Goal: Task Accomplishment & Management: Complete application form

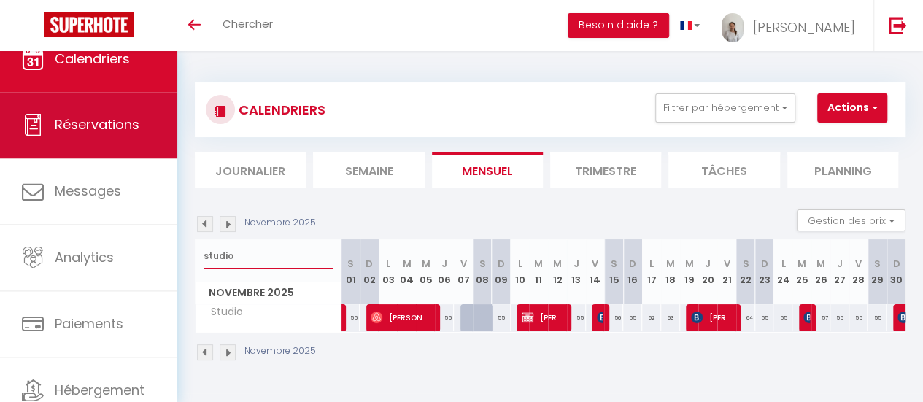
click at [102, 120] on span "Réservations" at bounding box center [97, 124] width 85 height 18
select select "not_cancelled"
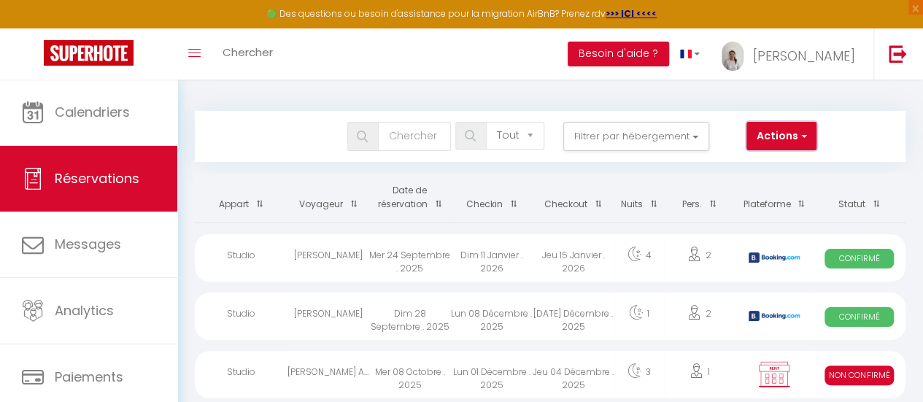
click at [807, 138] on button "Actions" at bounding box center [781, 136] width 70 height 29
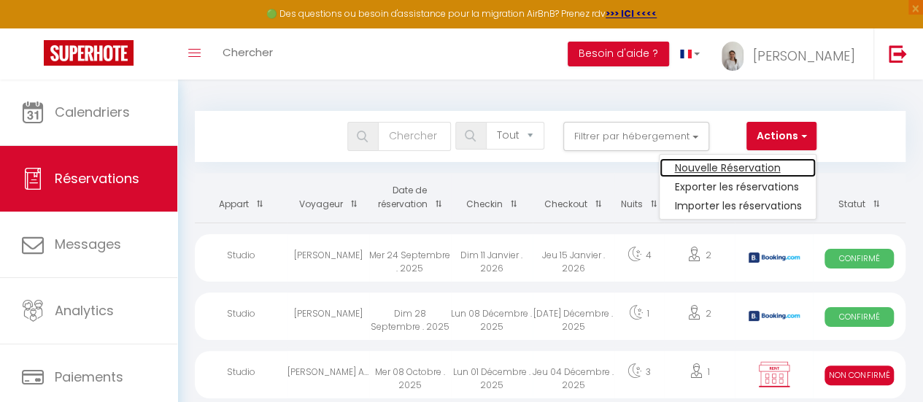
click at [771, 165] on link "Nouvelle Réservation" at bounding box center [738, 167] width 156 height 19
select select
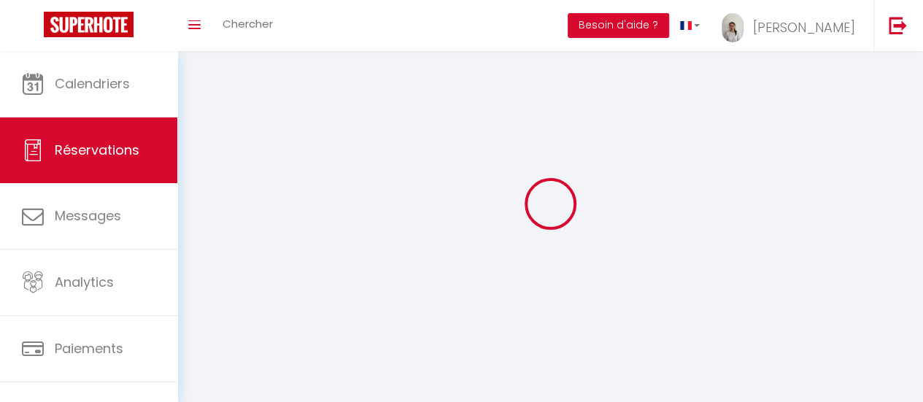
select select
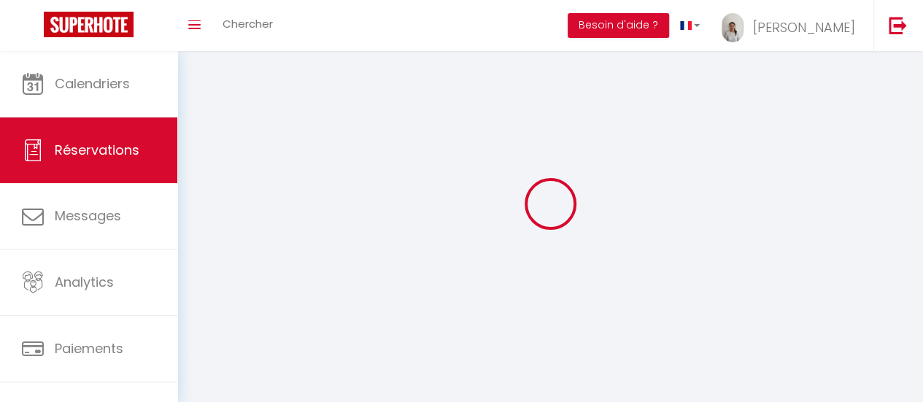
select select
checkbox input "false"
select select
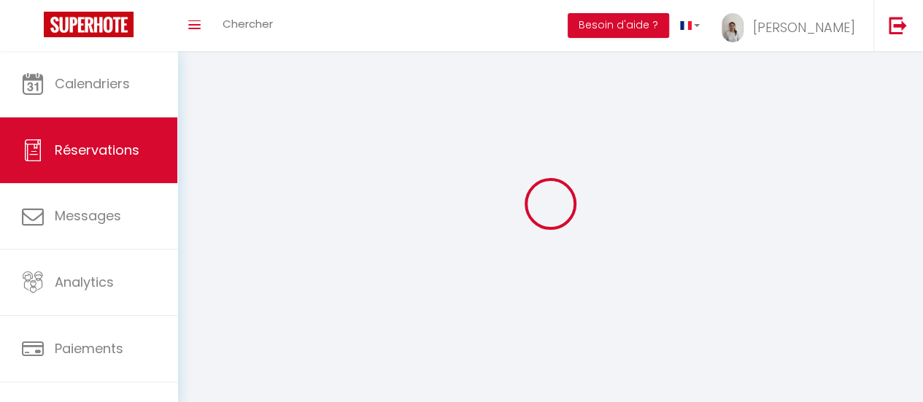
select select
checkbox input "false"
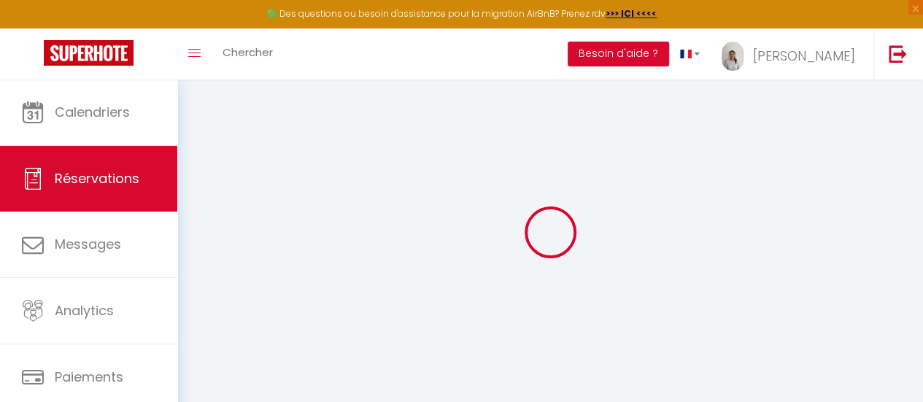
select select
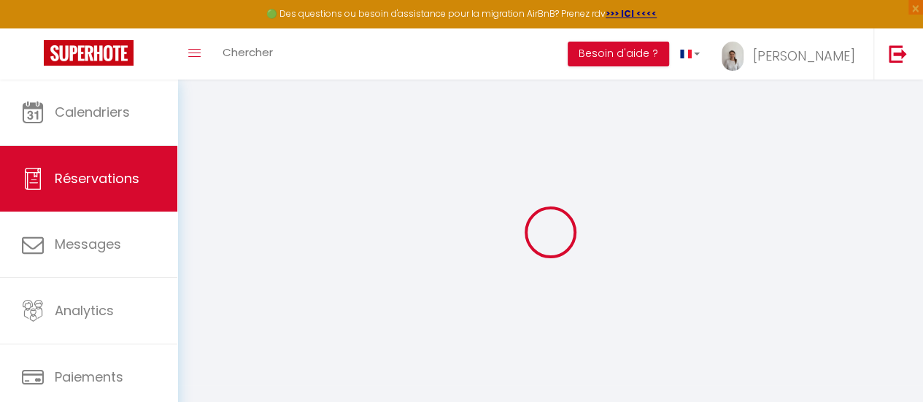
select select
checkbox input "false"
select select
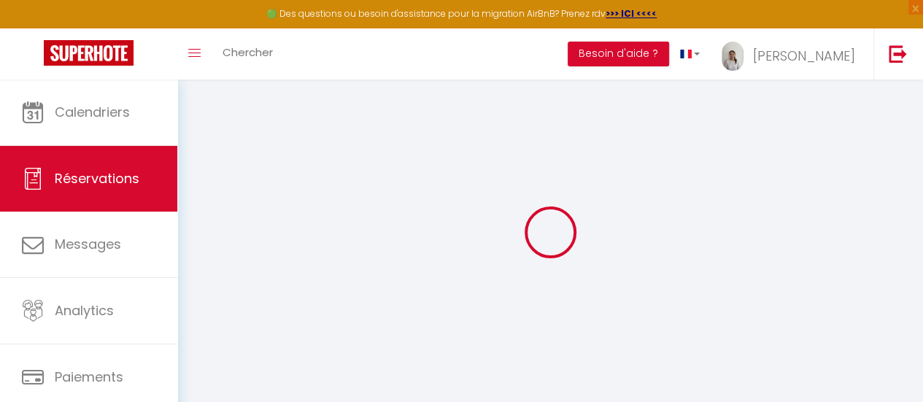
select select
checkbox input "false"
select select
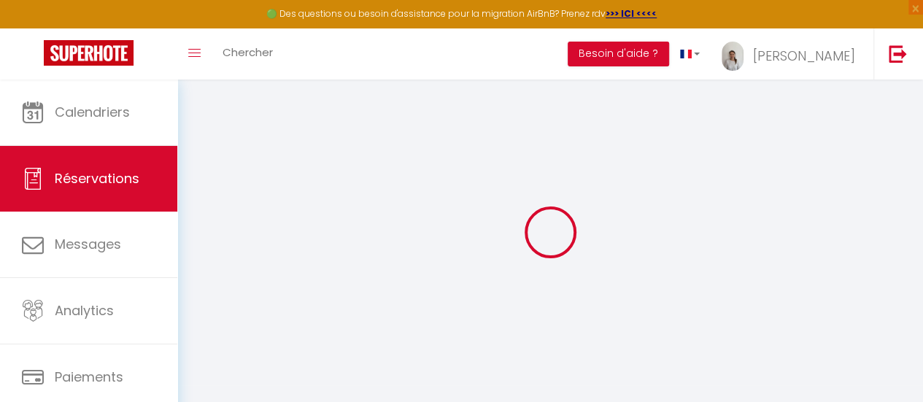
select select
checkbox input "false"
select select
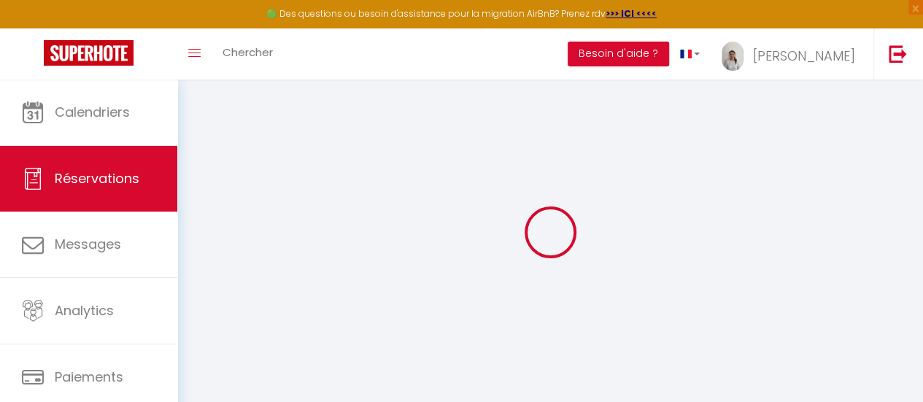
select select
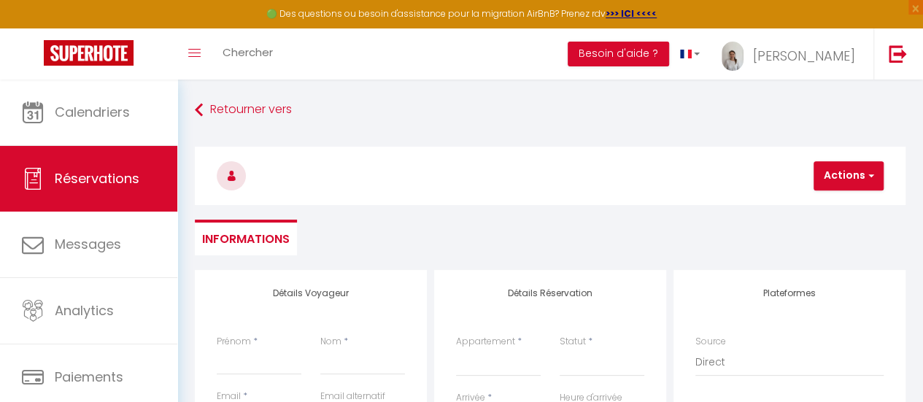
scroll to position [53, 0]
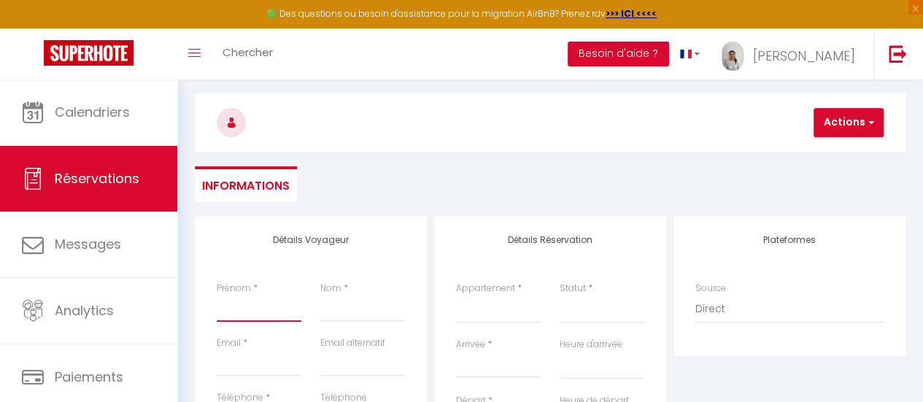
click at [249, 310] on input "Prénom" at bounding box center [259, 308] width 85 height 26
type input "J"
select select
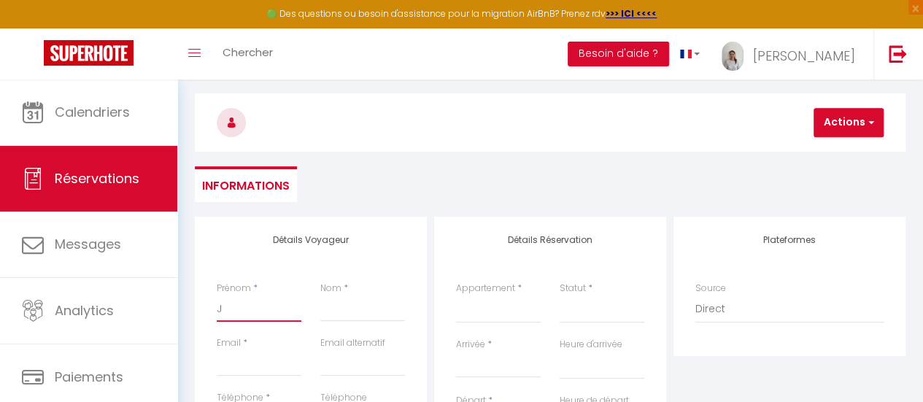
select select
checkbox input "false"
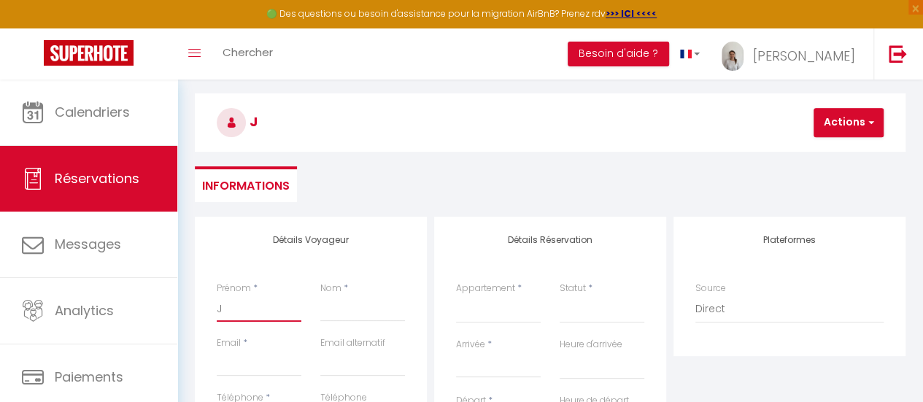
type input "Ju"
select select
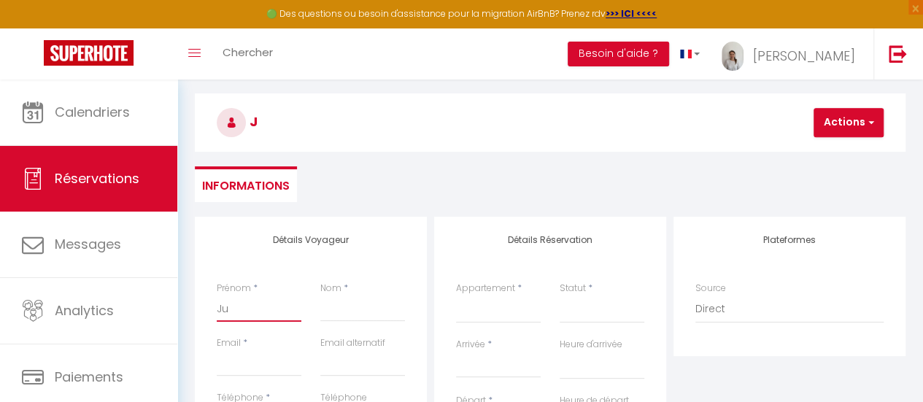
select select
checkbox input "false"
type input "[DATE]"
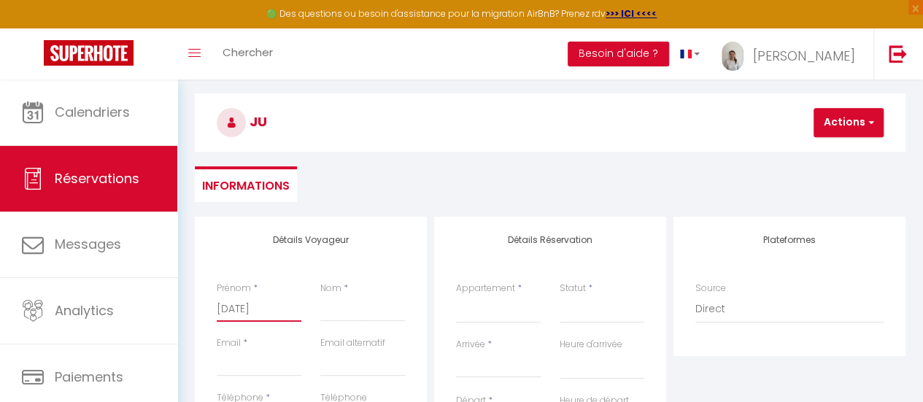
select select
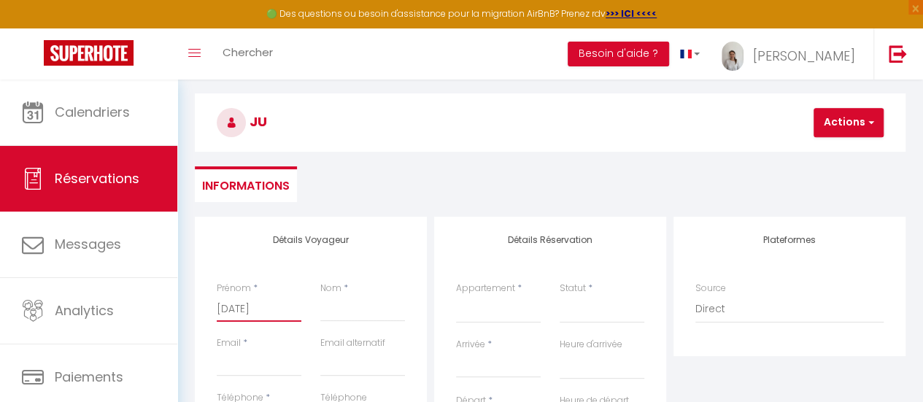
select select
checkbox input "false"
type input "[PERSON_NAME]"
select select
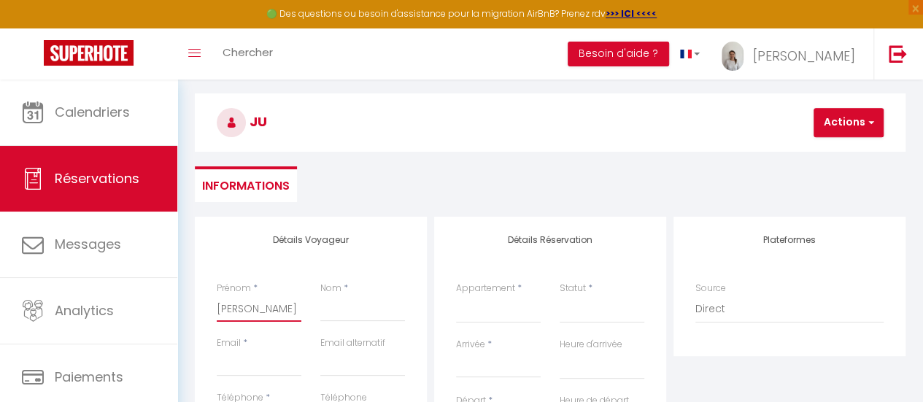
select select
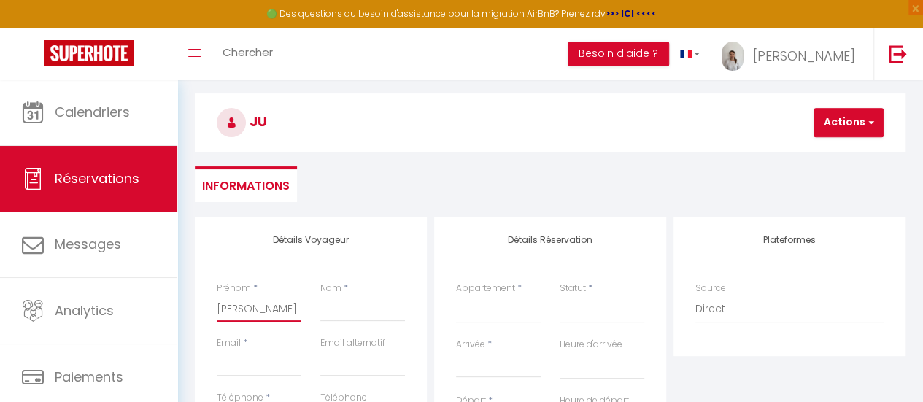
select select
checkbox input "false"
type input "[PERSON_NAME]"
select select
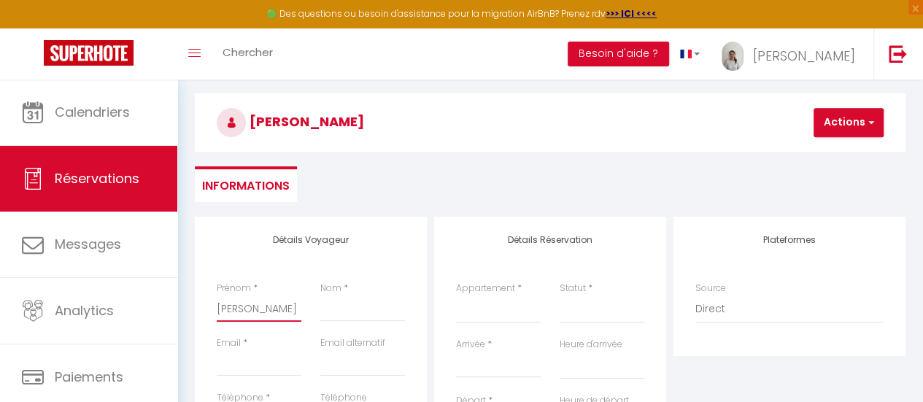
select select
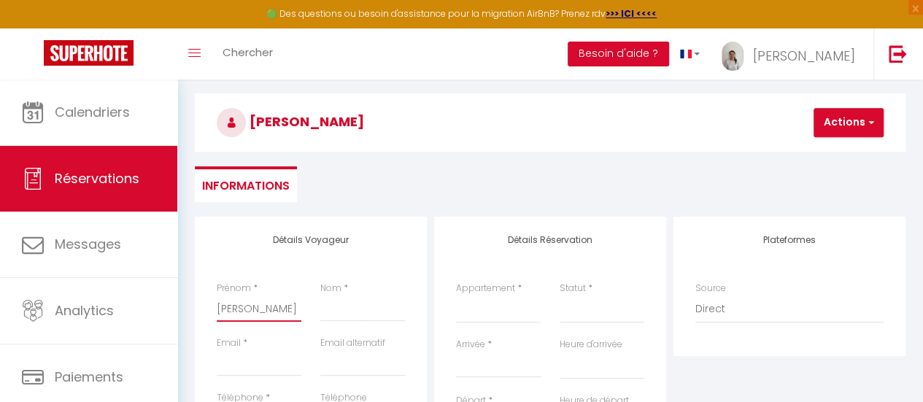
checkbox input "false"
type input "[PERSON_NAME]"
type input "A"
select select
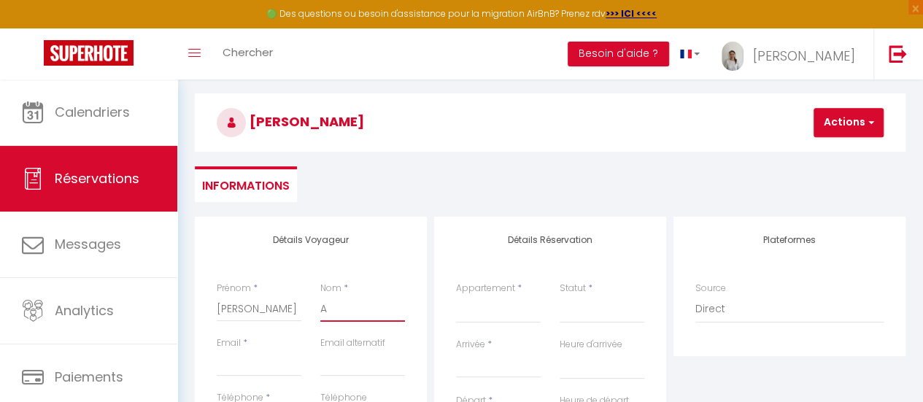
select select
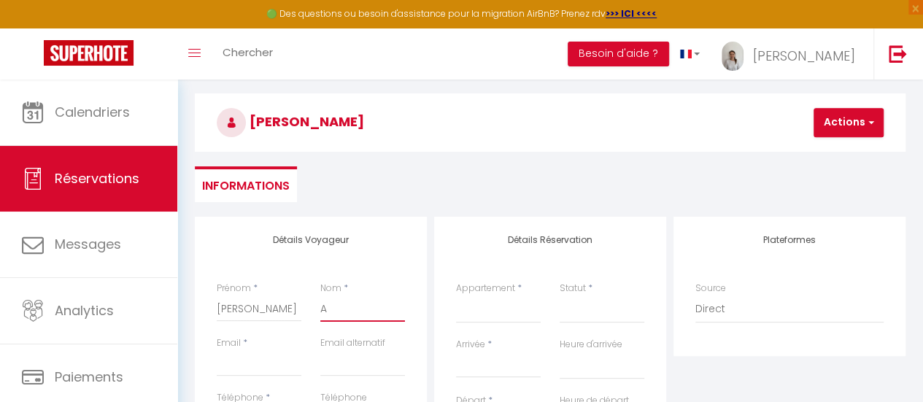
checkbox input "false"
type input "Ac"
select select
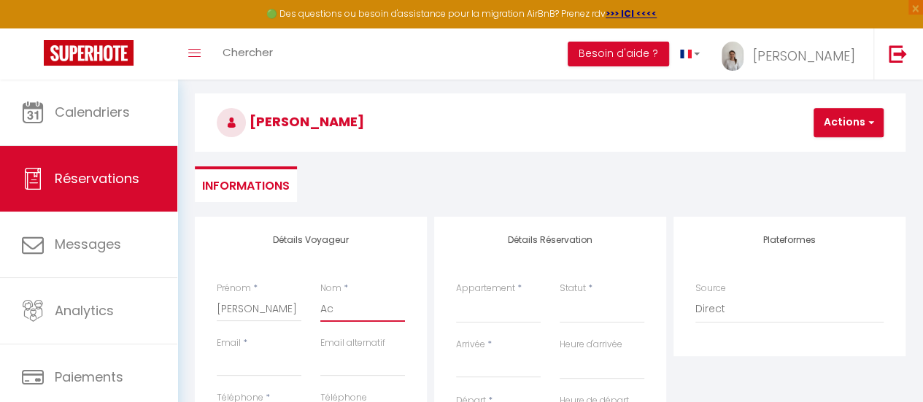
select select
checkbox input "false"
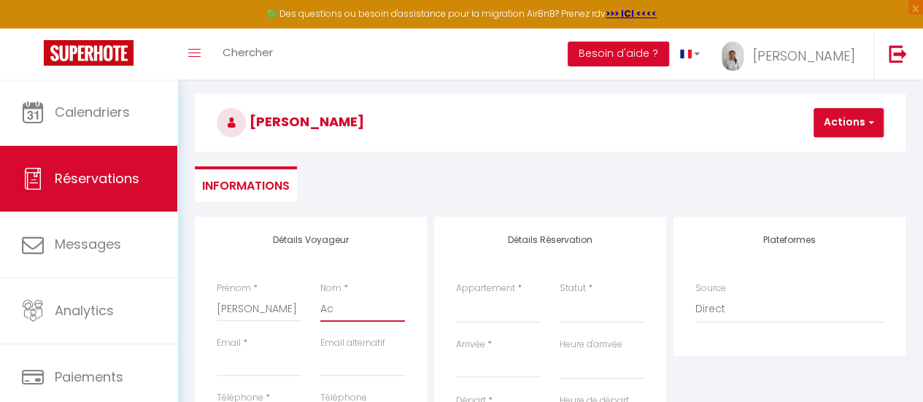
type input "Aco"
select select
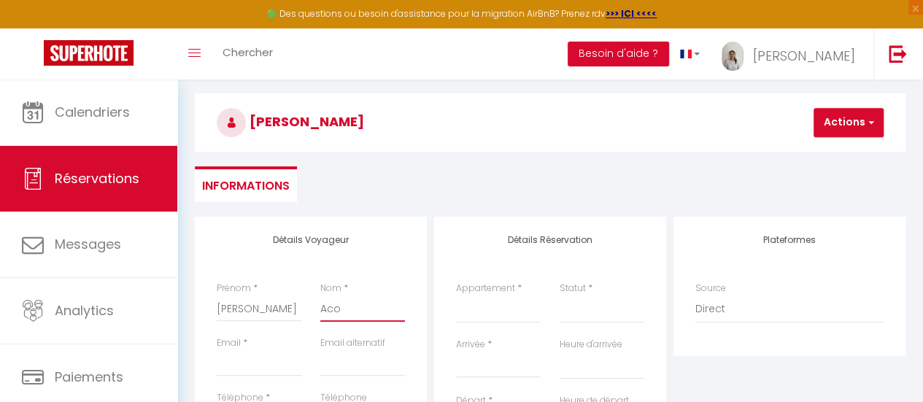
select select
checkbox input "false"
type input "Acom"
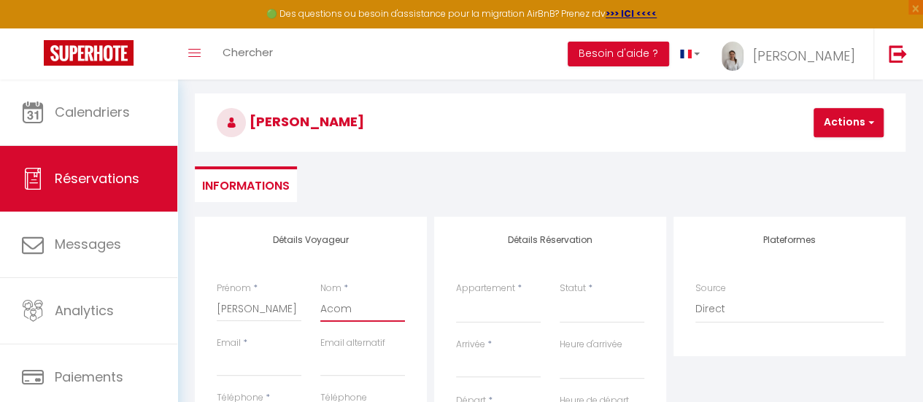
select select
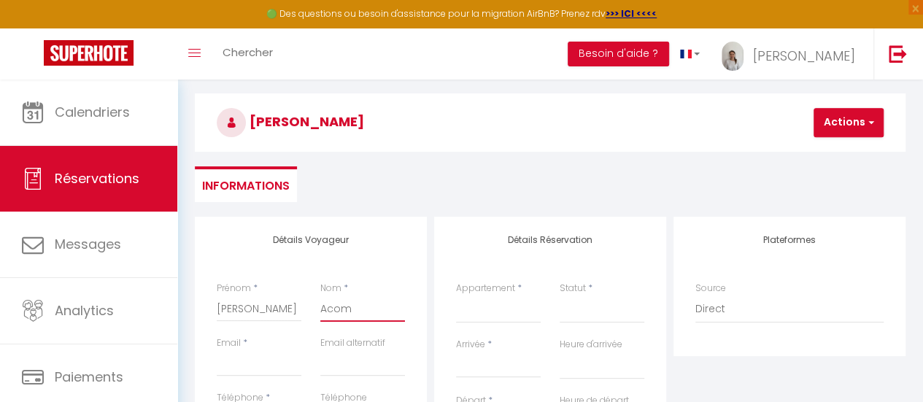
select select
checkbox input "false"
type input "Acomp"
select select
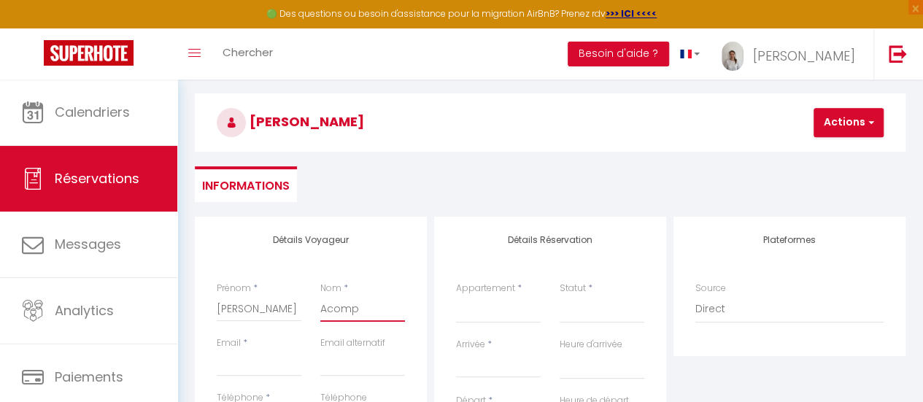
select select
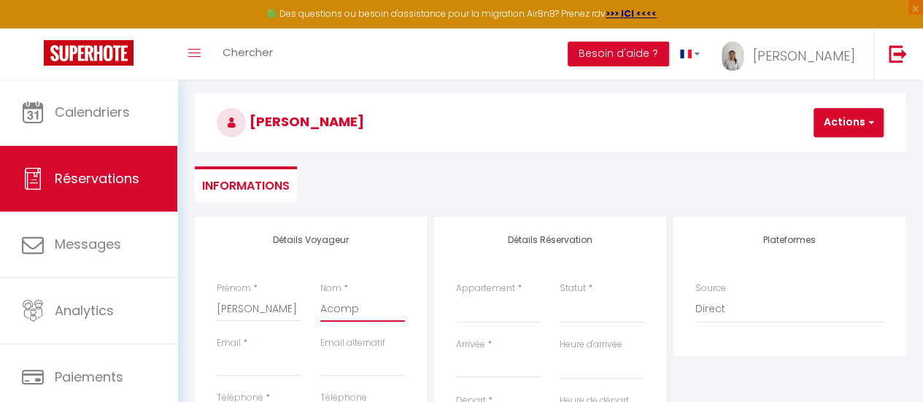
select select
checkbox input "false"
type input "Acompl"
select select
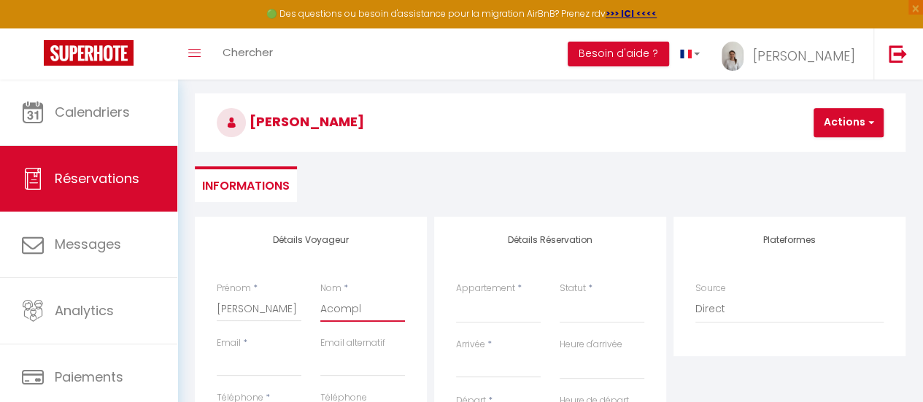
select select
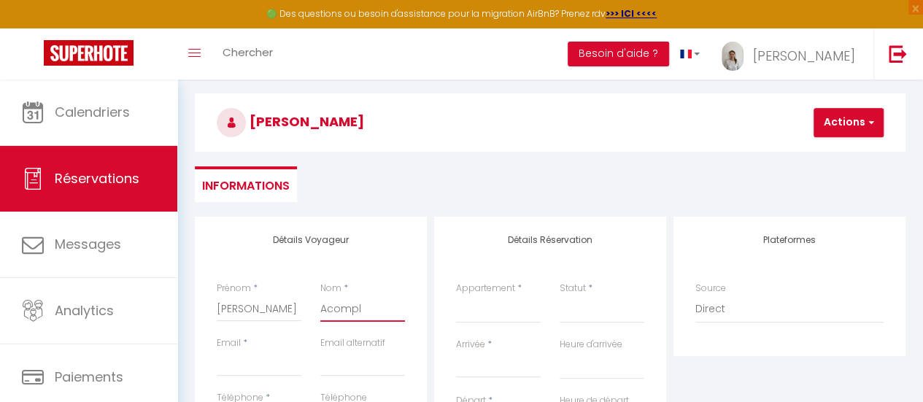
checkbox input "false"
type input "Acomplé"
select select
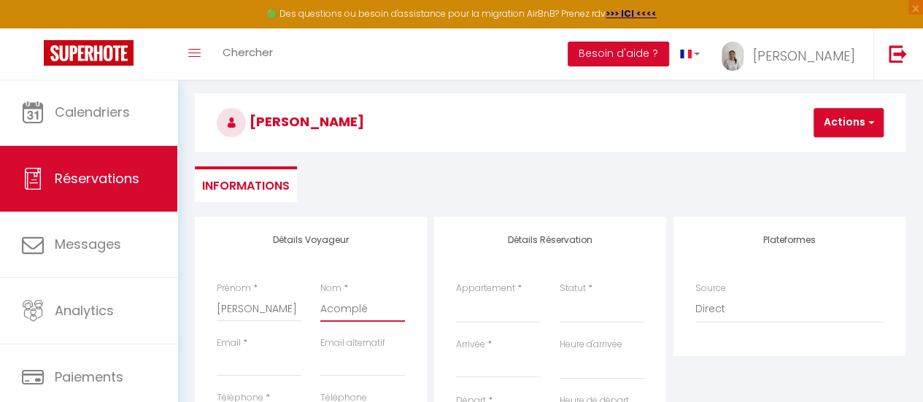
select select
checkbox input "false"
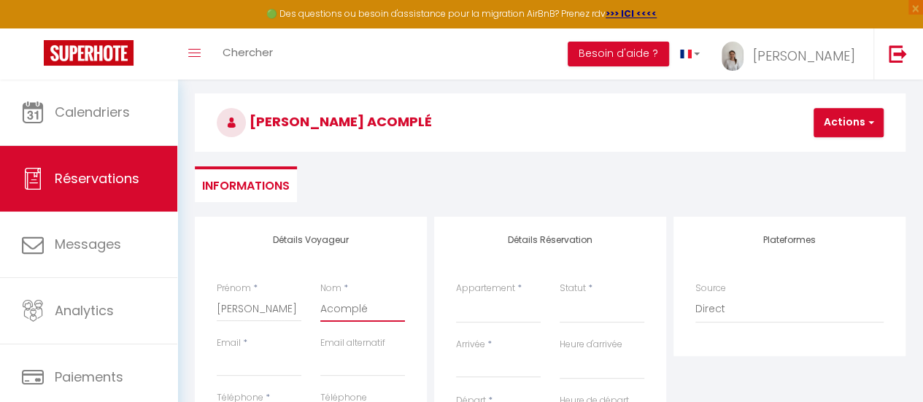
type input "Acomplét"
select select
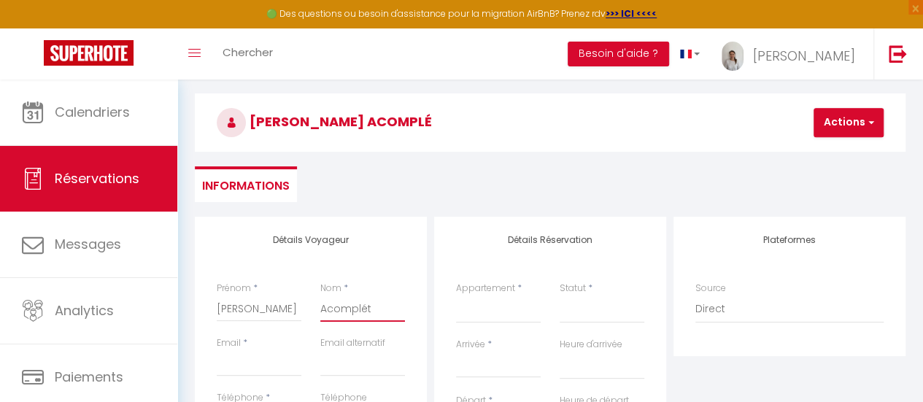
select select
checkbox input "false"
type input "Acompléte"
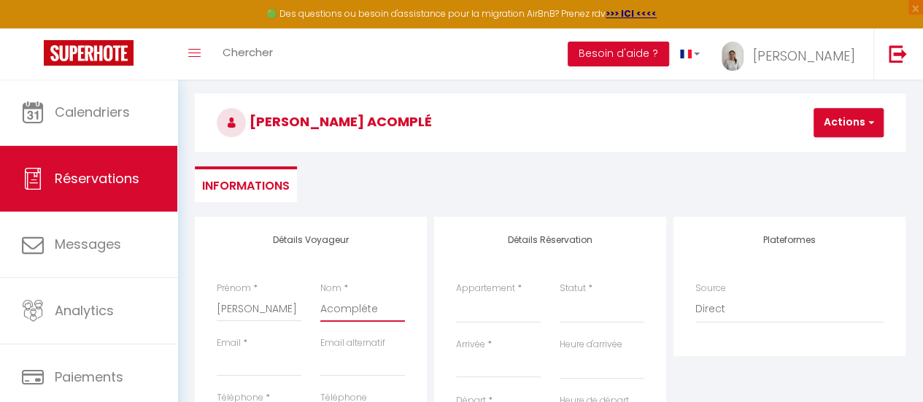
select select
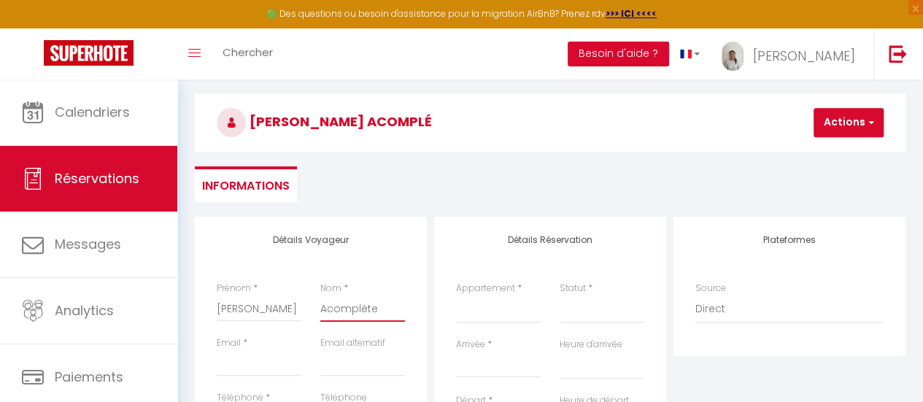
select select
checkbox input "false"
type input "Acompléter"
select select
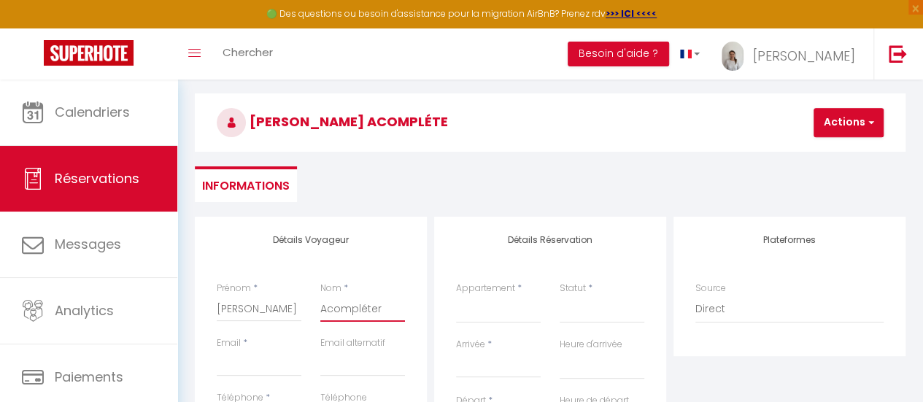
select select
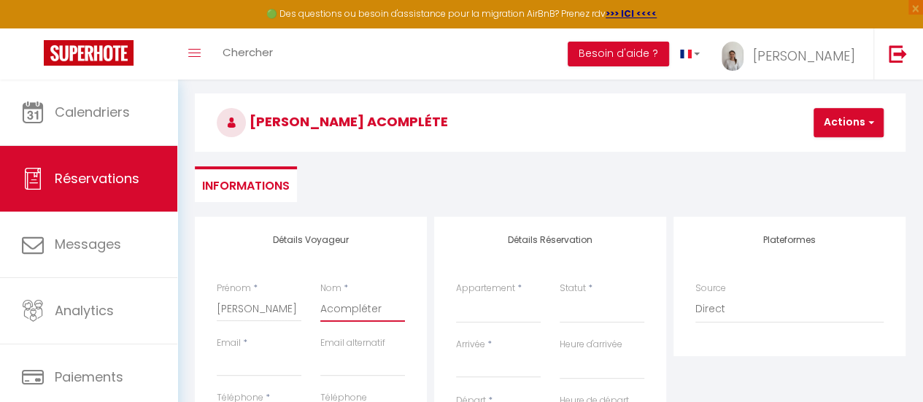
select select
checkbox input "false"
type input "Acompléter"
click at [252, 370] on input "Email client" at bounding box center [259, 363] width 85 height 26
type input "a"
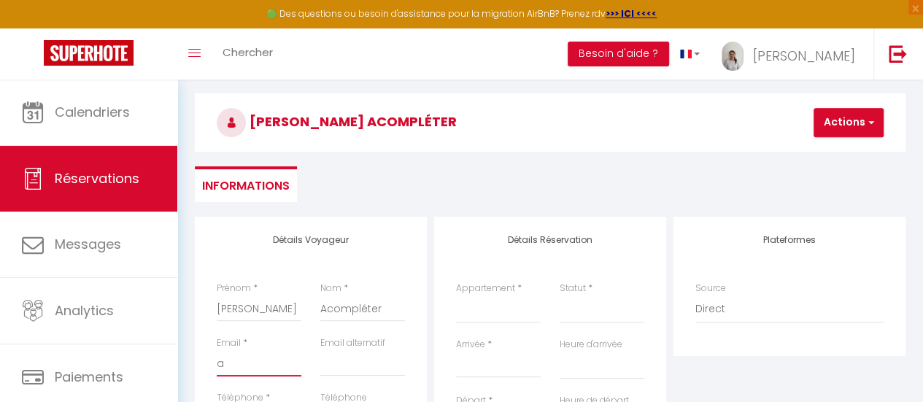
select select
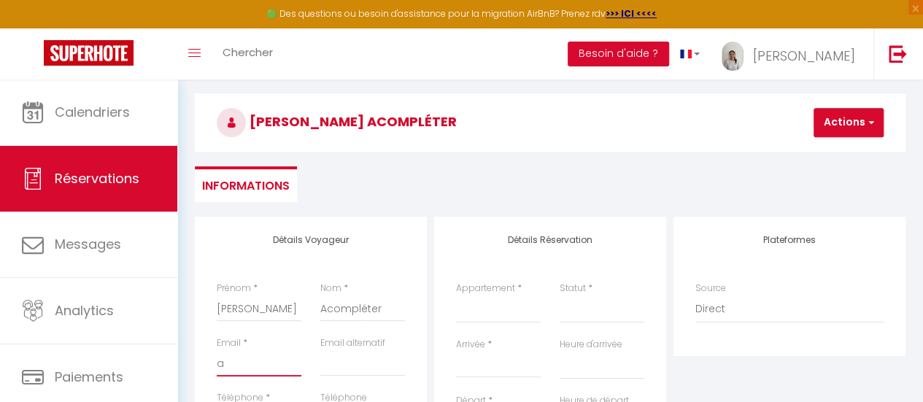
select select
checkbox input "false"
type input "ac"
select select
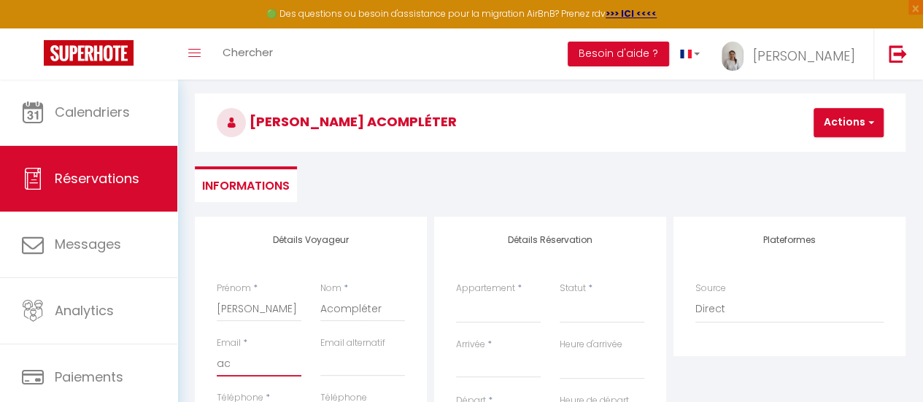
select select
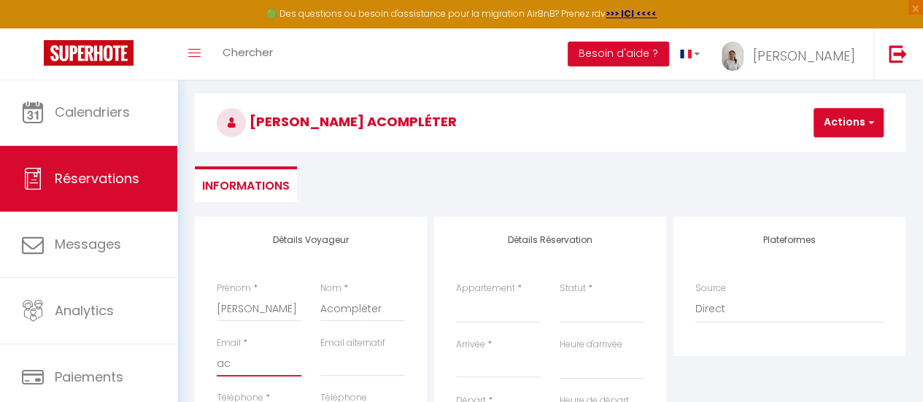
select select
checkbox input "false"
type input "aco"
select select
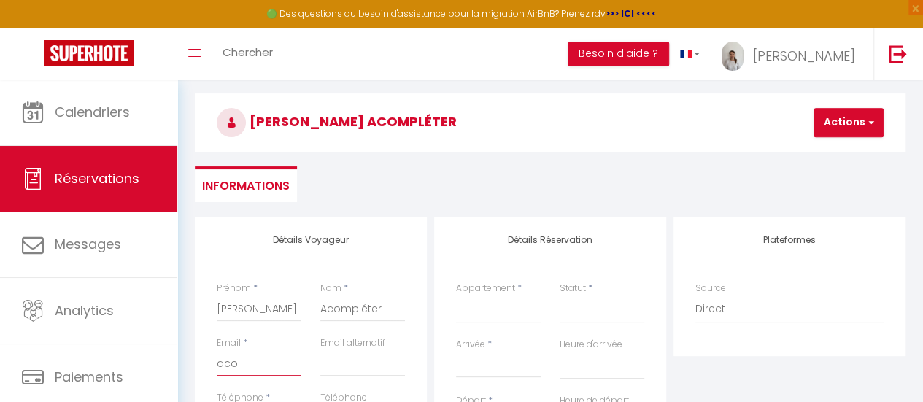
select select
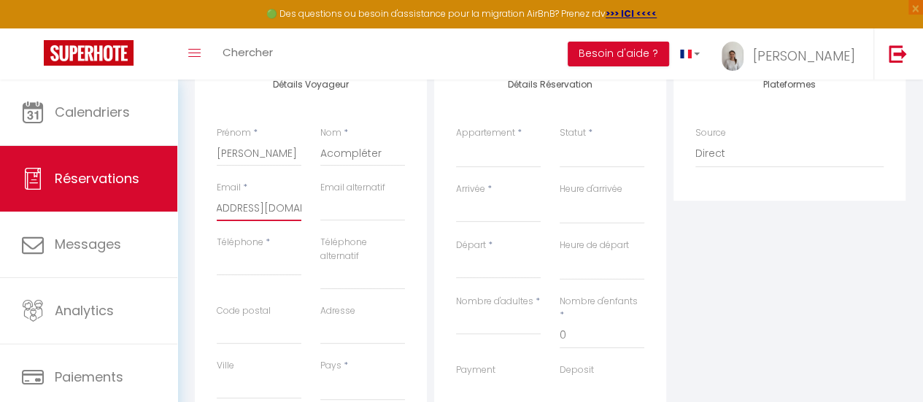
scroll to position [210, 0]
click at [247, 266] on input "Téléphone" at bounding box center [259, 261] width 85 height 26
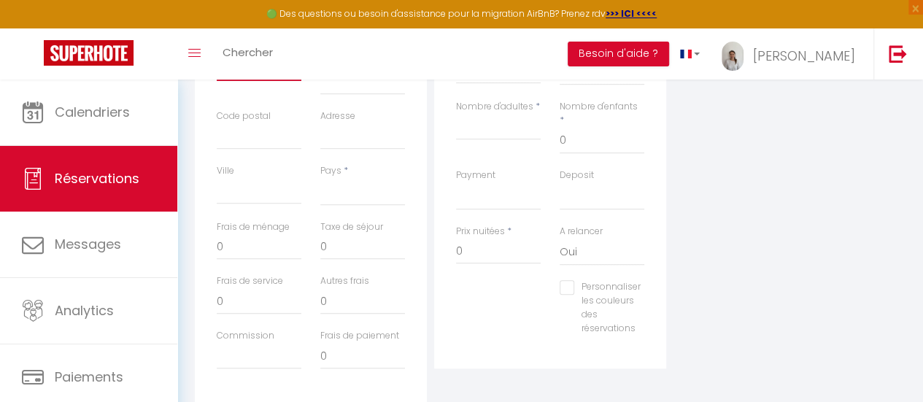
scroll to position [407, 0]
click at [350, 190] on select "[GEOGRAPHIC_DATA] [GEOGRAPHIC_DATA] [GEOGRAPHIC_DATA] [GEOGRAPHIC_DATA] [GEOGRA…" at bounding box center [362, 188] width 85 height 28
click at [320, 174] on select "[GEOGRAPHIC_DATA] [GEOGRAPHIC_DATA] [GEOGRAPHIC_DATA] [GEOGRAPHIC_DATA] [GEOGRA…" at bounding box center [362, 188] width 85 height 28
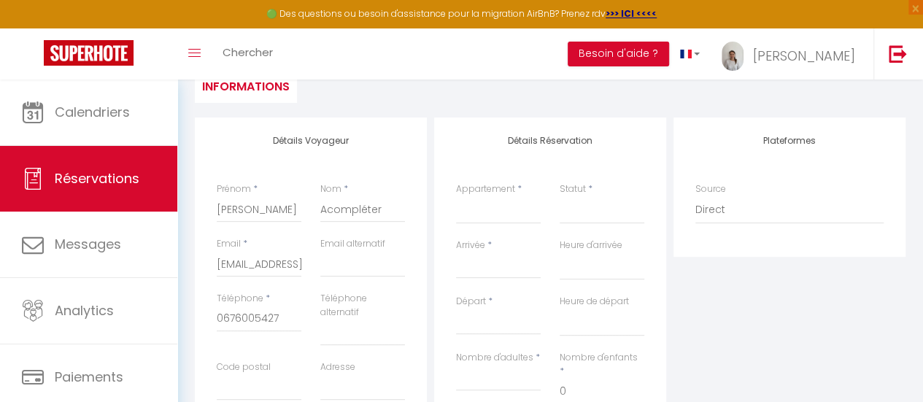
scroll to position [151, 0]
click at [504, 220] on select "Maison 6 personnes Studio Maison 8 personnes" at bounding box center [498, 212] width 85 height 28
click at [456, 198] on select "Maison 6 personnes Studio Maison 8 personnes" at bounding box center [498, 212] width 85 height 28
click at [583, 225] on div "Statut * Confirmé Non Confirmé Annulé Annulé par le voyageur No Show Request" at bounding box center [602, 212] width 104 height 56
click at [581, 215] on select "Confirmé Non Confirmé [PERSON_NAME] par le voyageur No Show Request" at bounding box center [602, 212] width 85 height 28
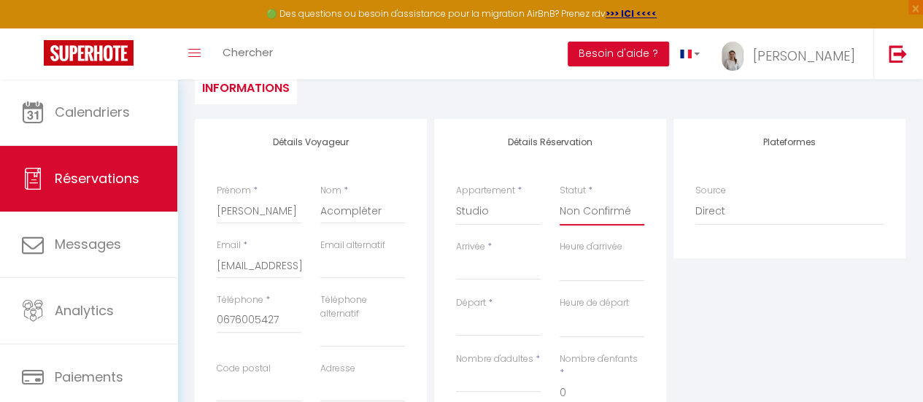
click at [560, 198] on select "Confirmé Non Confirmé [PERSON_NAME] par le voyageur No Show Request" at bounding box center [602, 212] width 85 height 28
click at [476, 273] on input "Arrivée" at bounding box center [498, 268] width 85 height 19
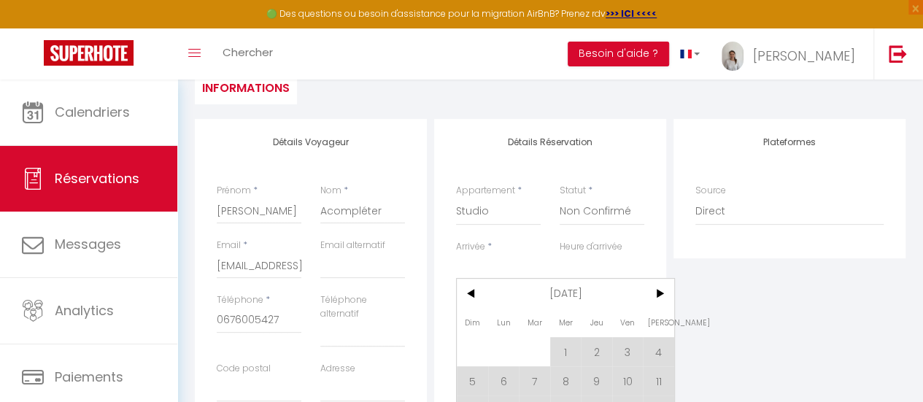
click at [476, 273] on input "Arrivée" at bounding box center [498, 268] width 85 height 19
